Goal: Transaction & Acquisition: Purchase product/service

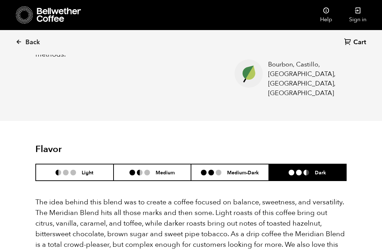
scroll to position [308, 303]
click at [354, 14] on link "Sign in" at bounding box center [358, 15] width 34 height 30
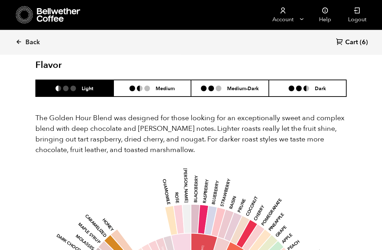
scroll to position [406, 0]
click at [311, 80] on li "Dark" at bounding box center [308, 88] width 78 height 17
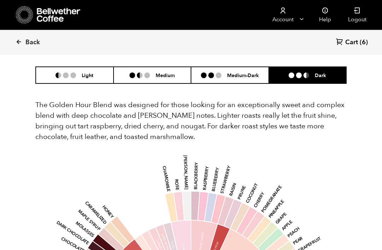
scroll to position [411, 0]
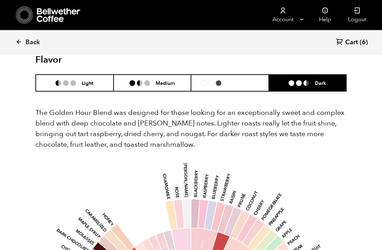
click at [245, 80] on h6 "Medium-Dark" at bounding box center [243, 83] width 32 height 6
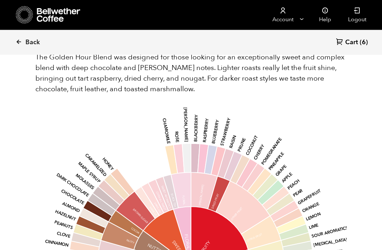
scroll to position [514, 0]
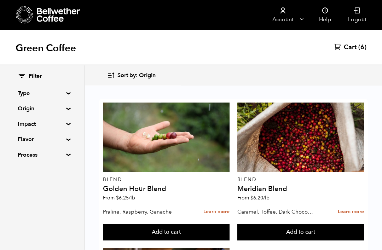
scroll to position [127, 0]
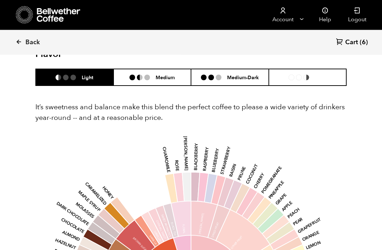
scroll to position [443, 0]
click at [310, 70] on li "Dark" at bounding box center [308, 77] width 78 height 17
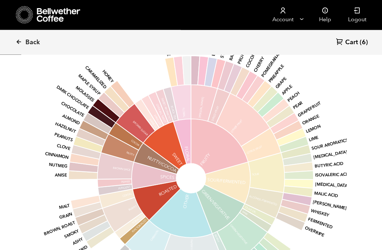
scroll to position [559, 0]
click at [360, 40] on span "(6)" at bounding box center [364, 42] width 8 height 8
